Goal: Task Accomplishment & Management: Complete application form

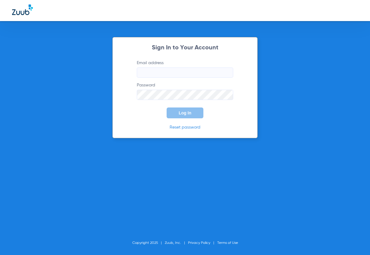
type input "[EMAIL_ADDRESS][DOMAIN_NAME]"
drag, startPoint x: 174, startPoint y: 111, endPoint x: 175, endPoint y: 117, distance: 6.4
click at [174, 113] on button "Log In" at bounding box center [184, 112] width 37 height 11
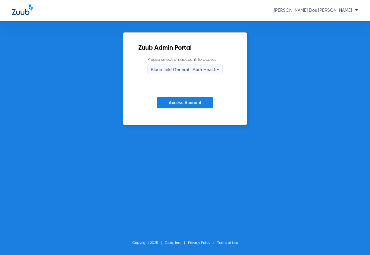
click at [168, 104] on button "Access Account" at bounding box center [185, 103] width 57 height 12
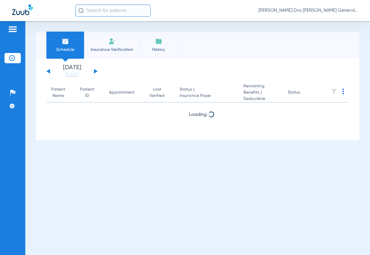
click at [108, 45] on li "Insurance Verification" at bounding box center [112, 45] width 56 height 27
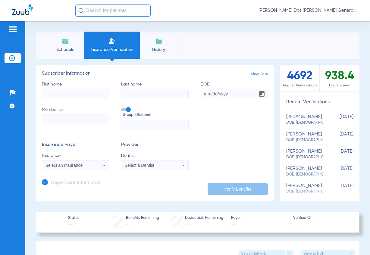
click at [73, 120] on input "Member ID" at bounding box center [75, 119] width 67 height 10
paste input "W283953602"
type input "W283953602"
click at [131, 122] on input "text" at bounding box center [154, 125] width 67 height 10
click at [213, 95] on input "DOB" at bounding box center [234, 94] width 67 height 10
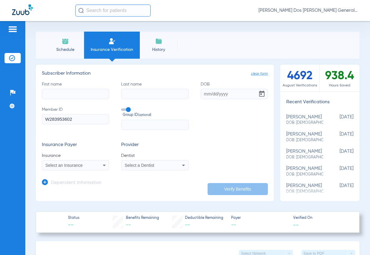
paste input "[DATE]"
type input "[DATE]"
click at [86, 94] on input "First name" at bounding box center [75, 94] width 67 height 10
paste input "Nabila"
type input "Nabila"
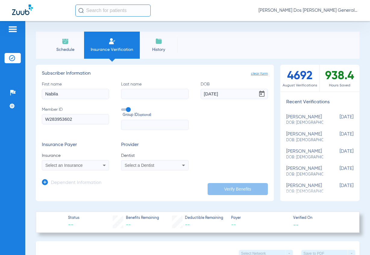
click at [159, 96] on input "Last name" at bounding box center [154, 94] width 67 height 10
paste input "[PERSON_NAME]"
type input "[PERSON_NAME]"
click at [71, 162] on div "Select an Insurance" at bounding box center [75, 165] width 67 height 7
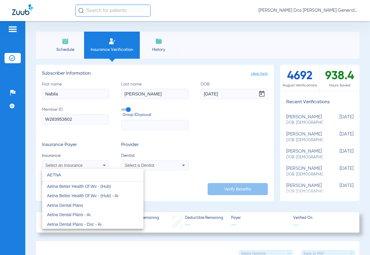
click at [78, 172] on input "AETNA" at bounding box center [92, 175] width 101 height 12
type input "AETNA"
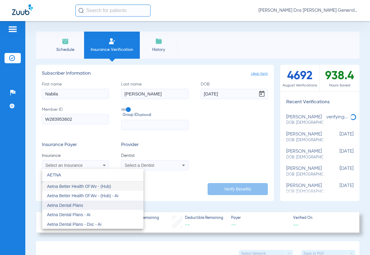
click at [86, 207] on mat-option "Aetna Dental Plans" at bounding box center [92, 206] width 101 height 10
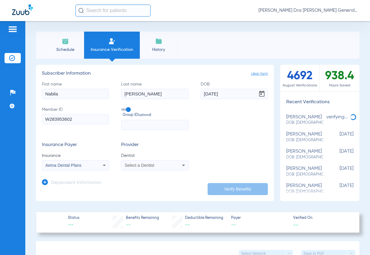
click at [83, 162] on div "Aetna Dental Plans" at bounding box center [75, 165] width 67 height 7
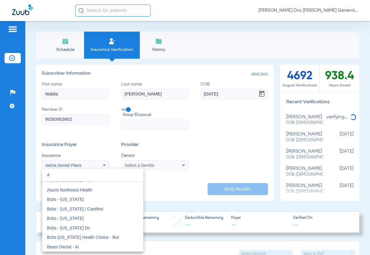
scroll to position [283, 0]
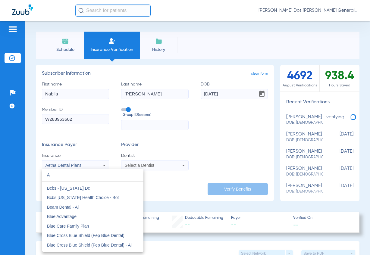
click at [98, 175] on input "A" at bounding box center [92, 175] width 101 height 12
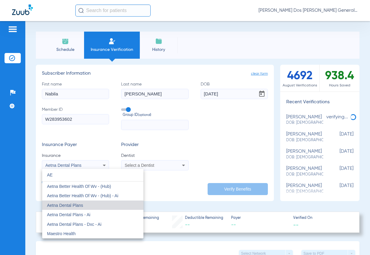
type input "AE"
click at [73, 205] on span "Aetna Dental Plans" at bounding box center [65, 205] width 36 height 5
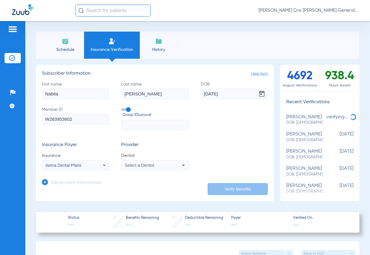
click at [144, 166] on span "Select a Dentist" at bounding box center [140, 165] width 30 height 5
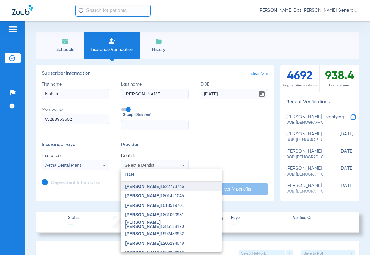
type input "HAN"
click at [142, 186] on span "[PERSON_NAME]" at bounding box center [142, 186] width 35 height 5
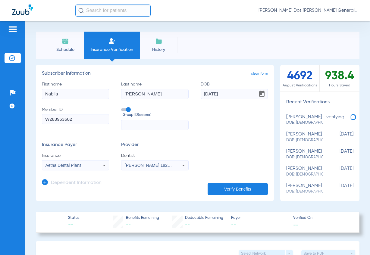
click at [247, 185] on button "Verify Benefits" at bounding box center [237, 189] width 60 height 12
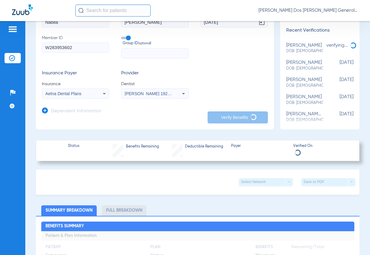
scroll to position [151, 0]
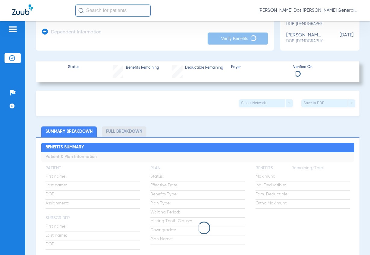
type input "[PERSON_NAME]"
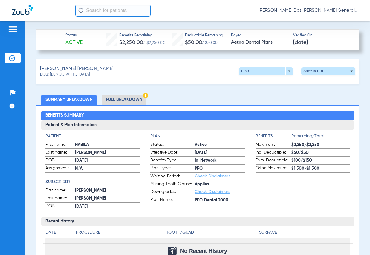
scroll to position [181, 0]
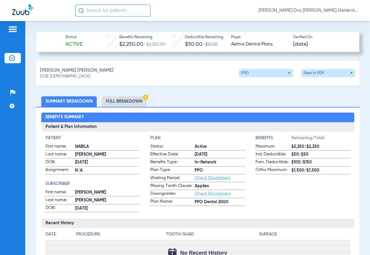
click at [127, 102] on li "Full Breakdown" at bounding box center [124, 101] width 45 height 11
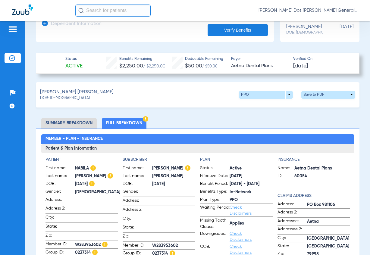
scroll to position [90, 0]
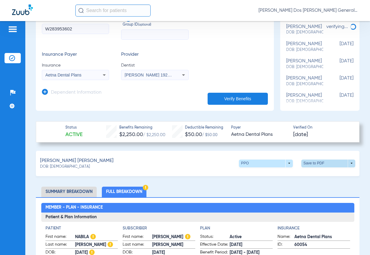
click at [328, 161] on span at bounding box center [328, 163] width 14 height 14
click at [274, 174] on span "Save to PDF" at bounding box center [278, 175] width 24 height 4
